Goal: Entertainment & Leisure: Consume media (video, audio)

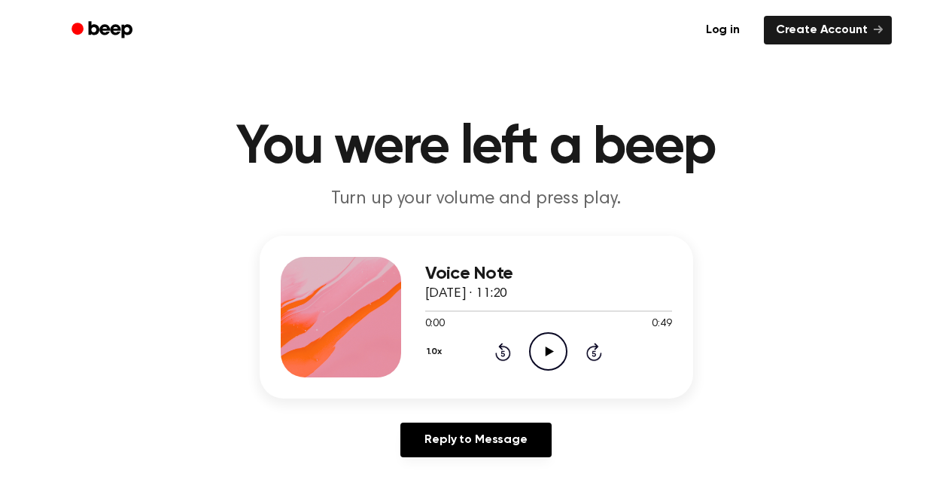
click at [553, 348] on icon "Play Audio" at bounding box center [548, 351] width 38 height 38
click at [550, 348] on icon at bounding box center [548, 351] width 7 height 10
click at [550, 348] on icon "Play Audio" at bounding box center [548, 351] width 38 height 38
click at [501, 350] on icon "Rewind 5 seconds" at bounding box center [503, 352] width 17 height 20
click at [501, 348] on icon at bounding box center [503, 352] width 16 height 18
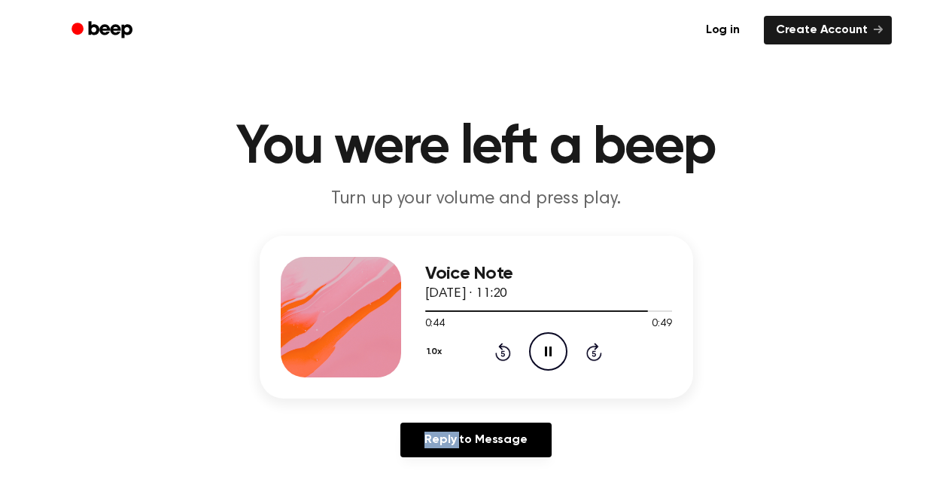
click at [501, 348] on icon at bounding box center [503, 352] width 16 height 18
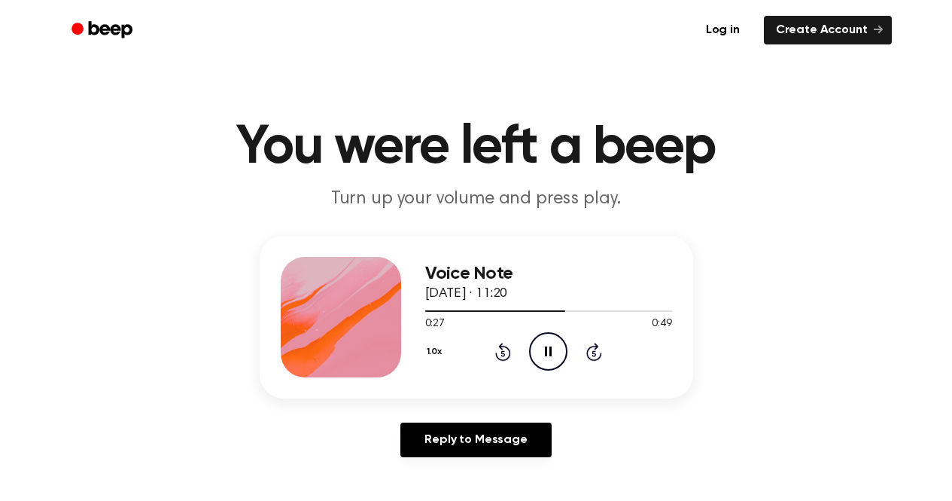
click at [547, 354] on icon "Pause Audio" at bounding box center [548, 351] width 38 height 38
click at [438, 312] on div at bounding box center [548, 310] width 247 height 12
click at [546, 353] on icon at bounding box center [550, 351] width 8 height 10
click at [541, 349] on icon "Pause Audio" at bounding box center [548, 351] width 38 height 38
click at [550, 355] on icon "Play Audio" at bounding box center [548, 351] width 38 height 38
